Goal: Task Accomplishment & Management: Use online tool/utility

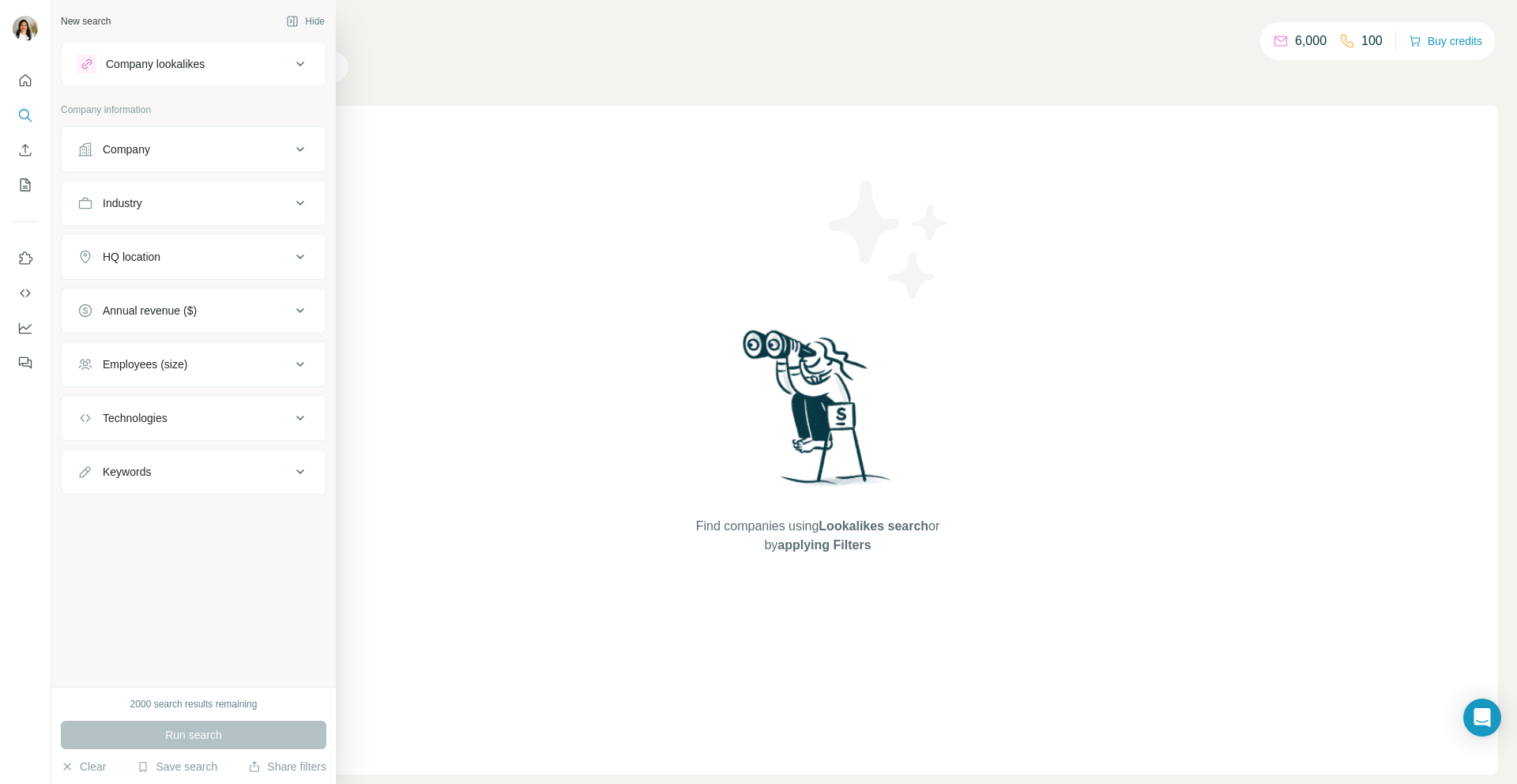
click at [142, 66] on div "Company lookalikes" at bounding box center [156, 64] width 99 height 16
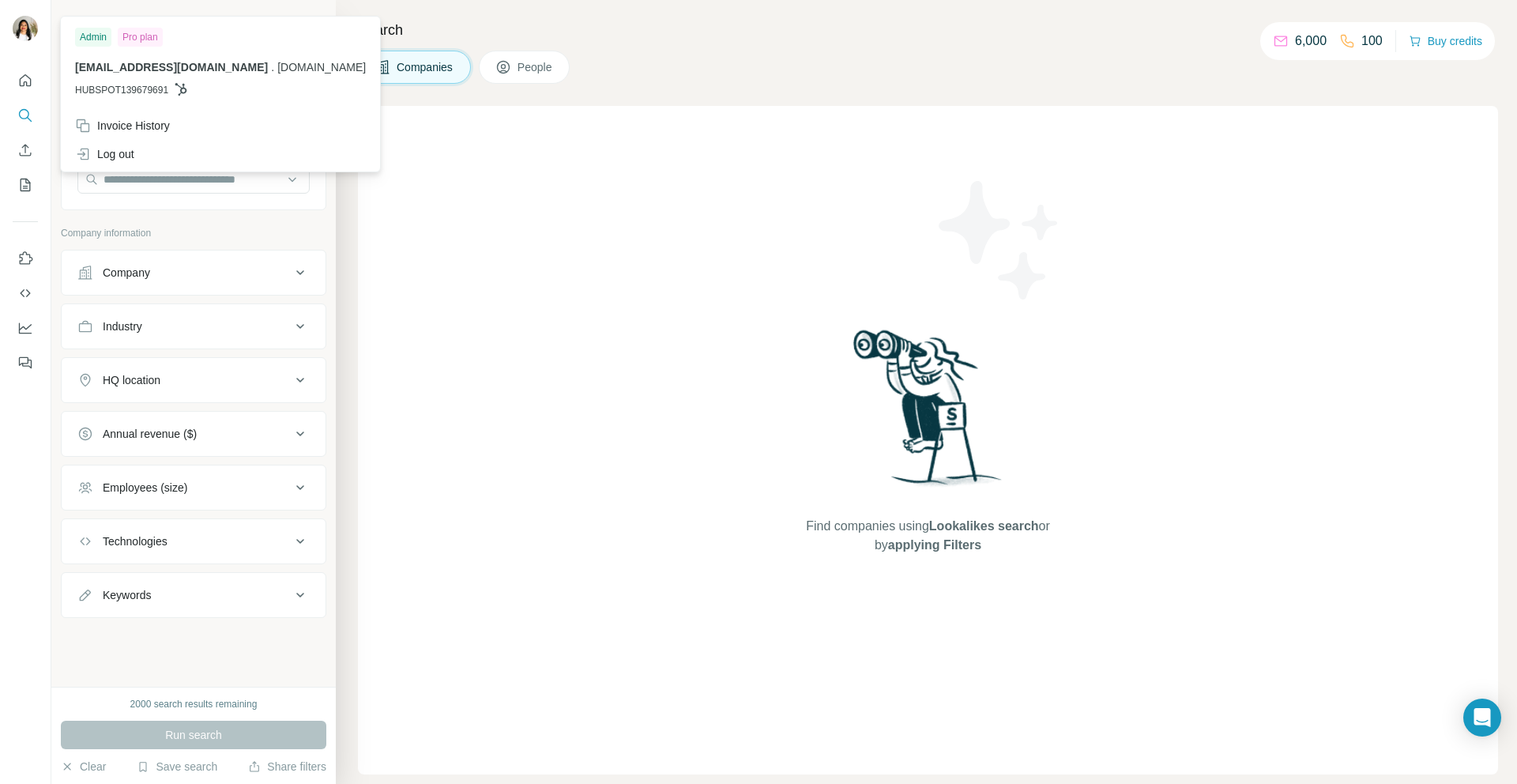
click at [144, 73] on span "[EMAIL_ADDRESS][DOMAIN_NAME]" at bounding box center [172, 67] width 193 height 12
drag, startPoint x: 149, startPoint y: 37, endPoint x: 3, endPoint y: 42, distance: 146.1
click at [149, 37] on div "Pro plan" at bounding box center [140, 36] width 45 height 19
click at [19, 21] on img at bounding box center [25, 28] width 26 height 26
click at [26, 324] on icon "Dashboard" at bounding box center [26, 328] width 16 height 16
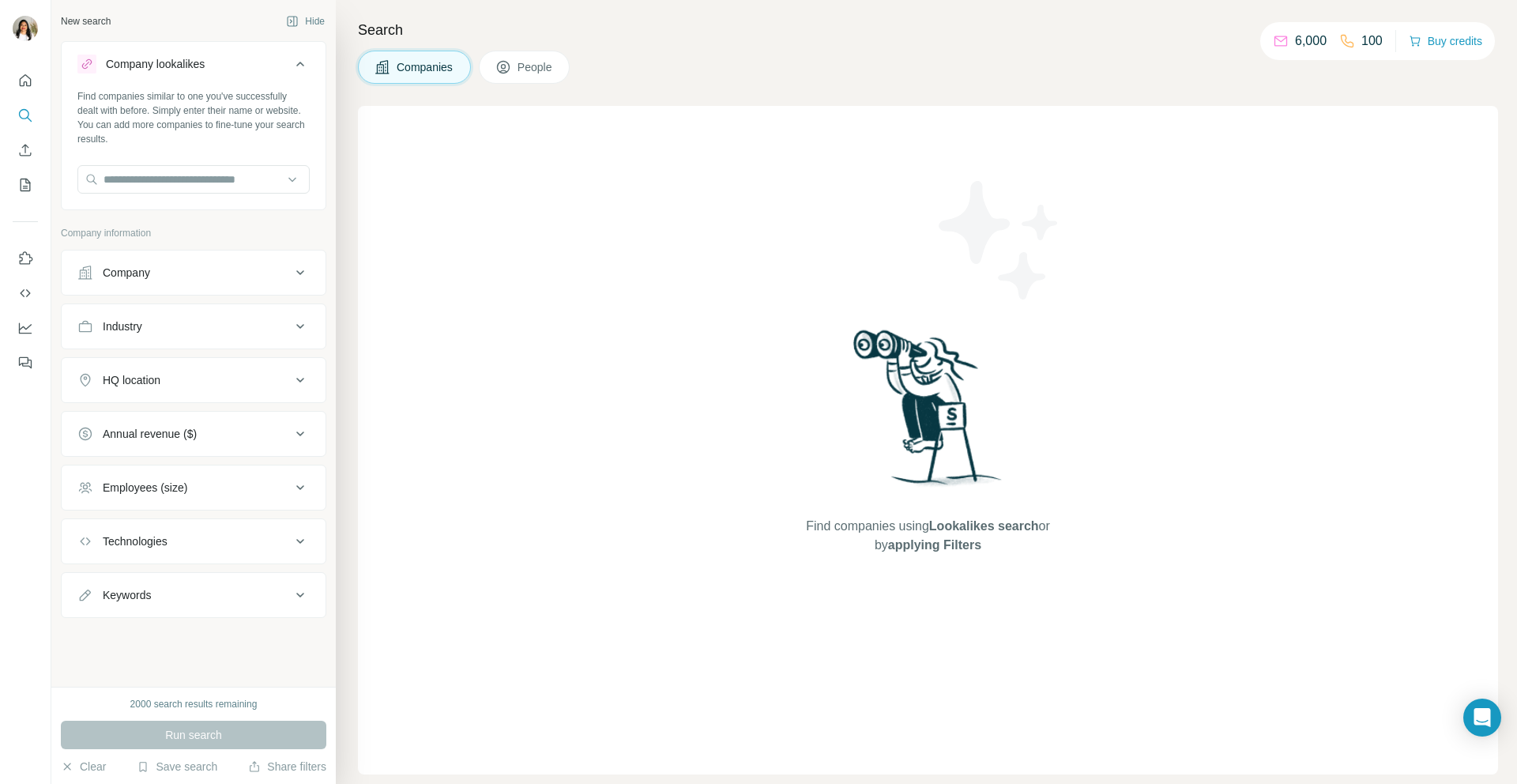
click at [1274, 45] on icon at bounding box center [1281, 42] width 12 height 11
click at [85, 19] on div "New search" at bounding box center [86, 21] width 50 height 14
click at [293, 20] on icon "button" at bounding box center [292, 21] width 12 height 12
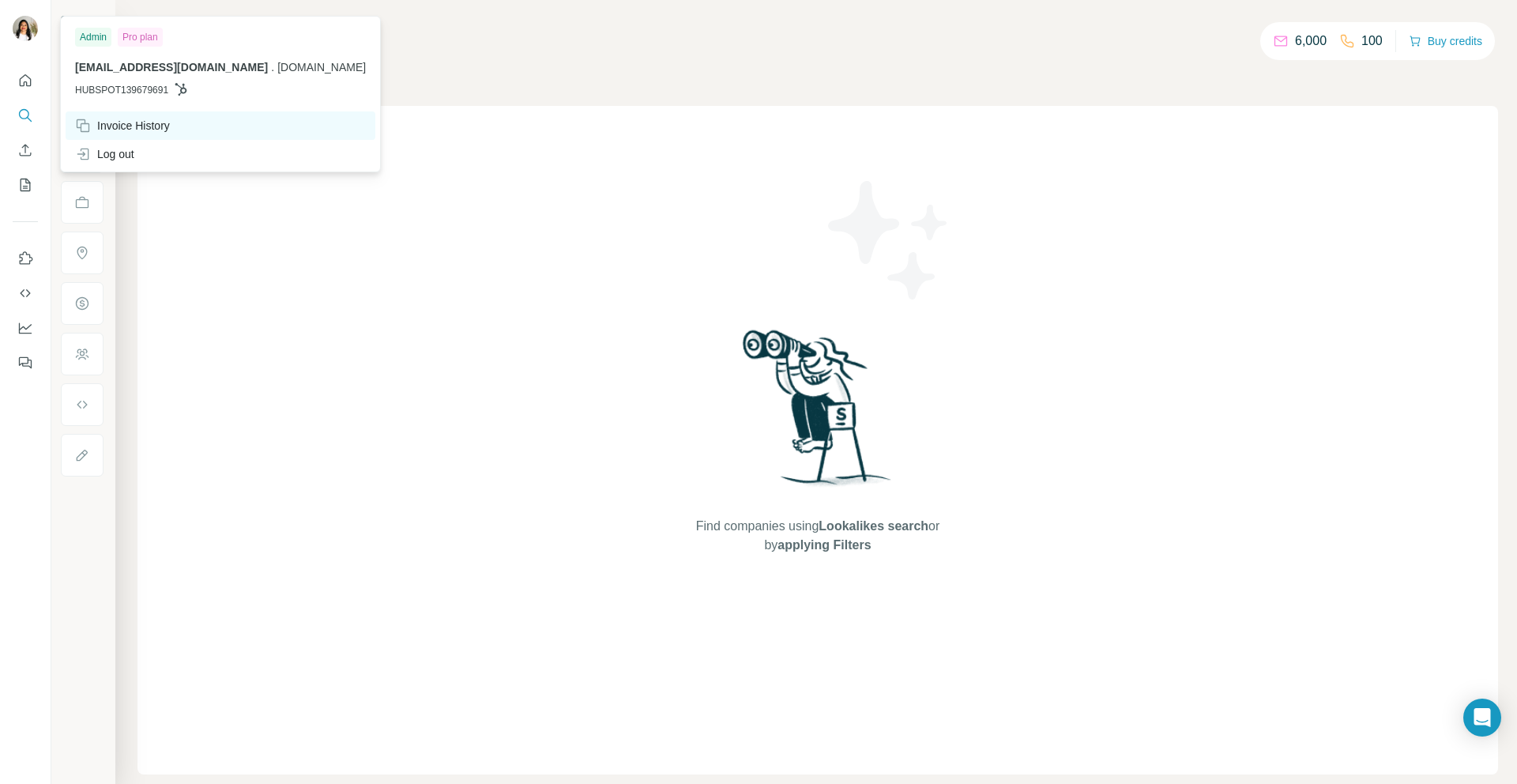
click at [127, 122] on div "Invoice History" at bounding box center [122, 126] width 95 height 16
